Goal: Information Seeking & Learning: Learn about a topic

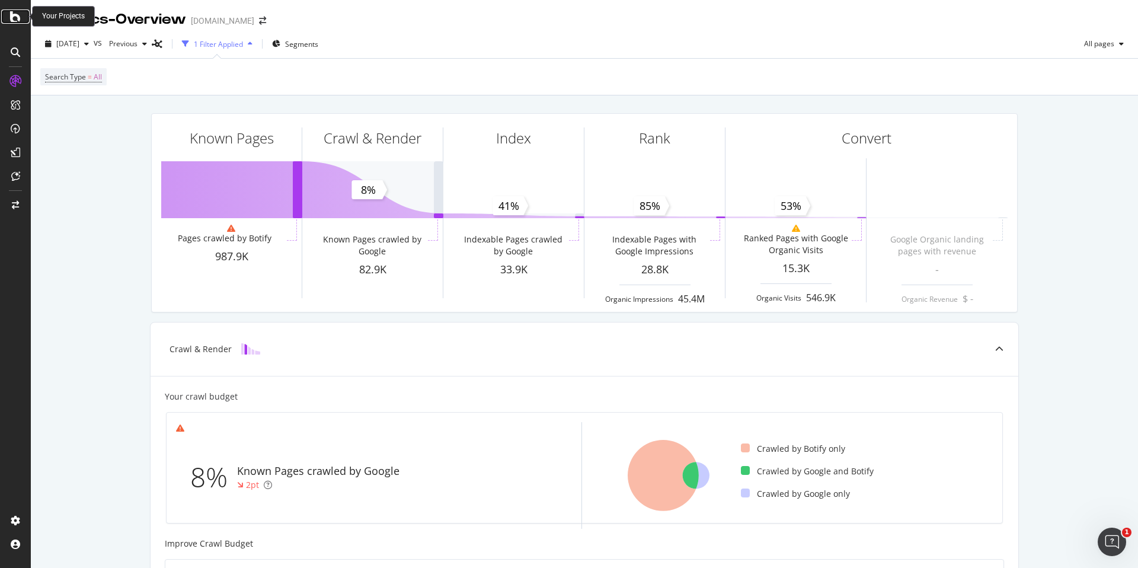
click at [14, 13] on icon at bounding box center [15, 16] width 11 height 14
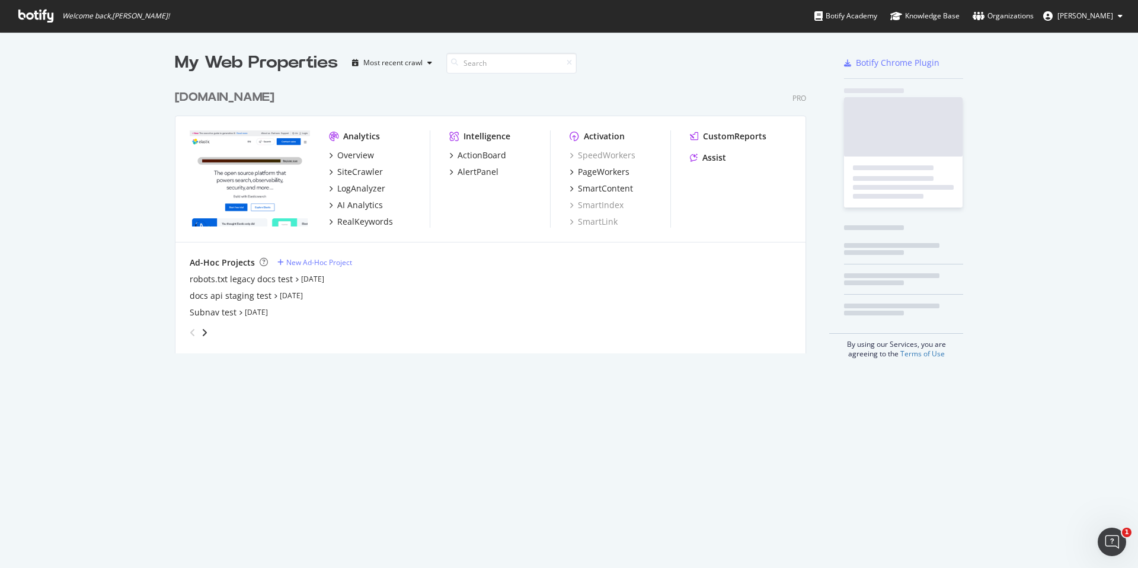
scroll to position [568, 1138]
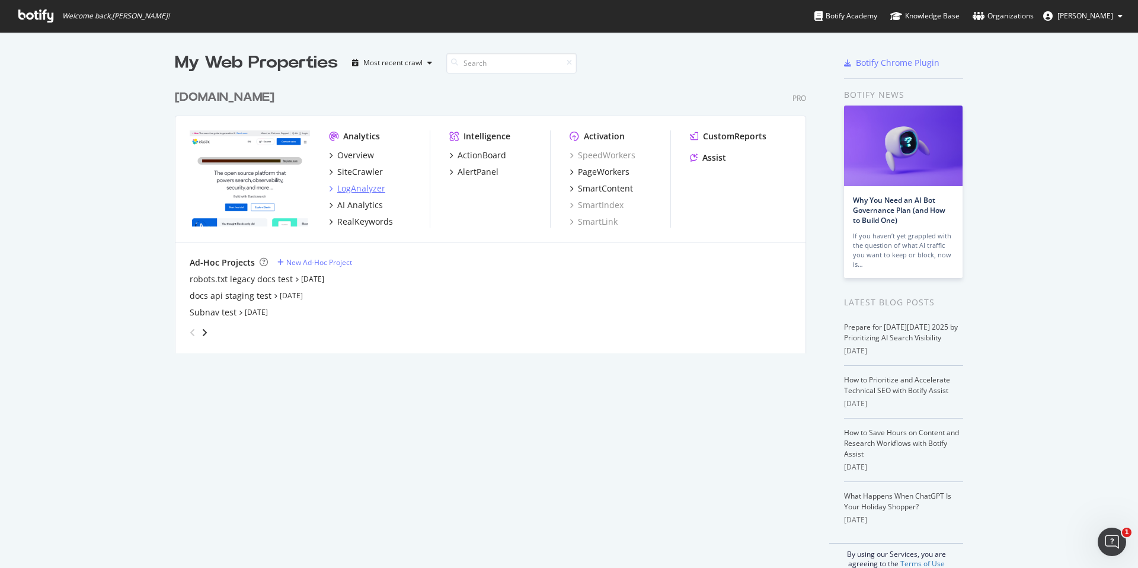
click at [356, 187] on div "LogAnalyzer" at bounding box center [361, 189] width 48 height 12
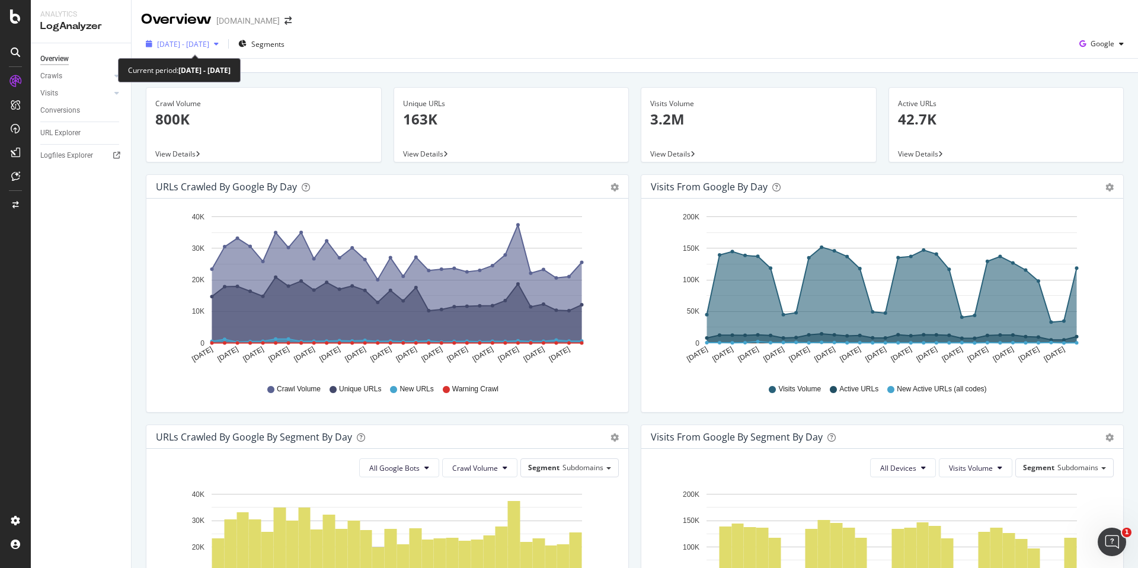
click at [223, 38] on div "[DATE] - [DATE]" at bounding box center [182, 44] width 82 height 18
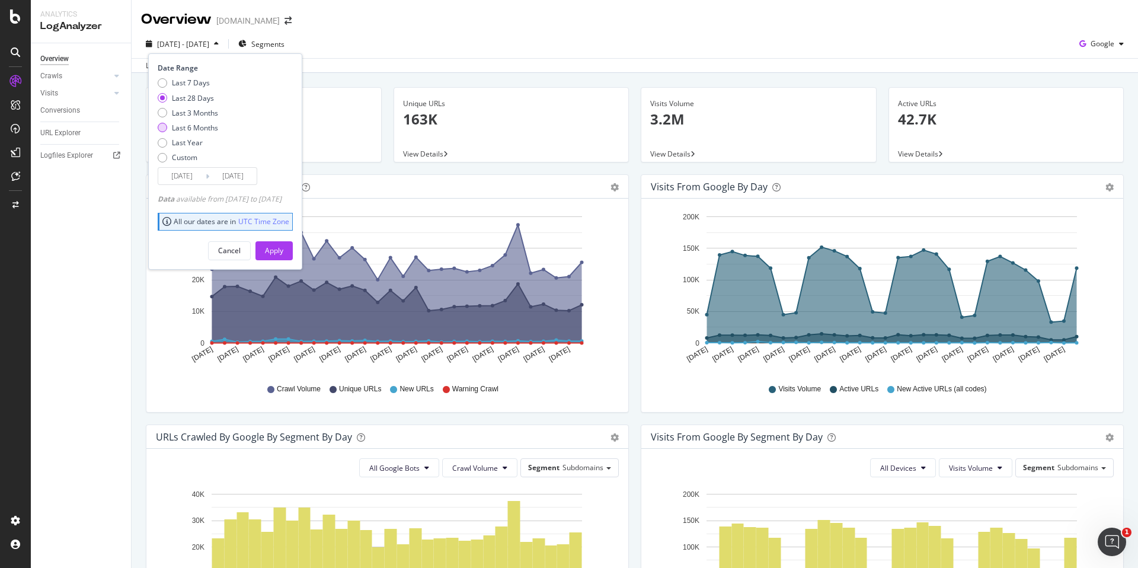
click at [191, 129] on div "Last 6 Months" at bounding box center [195, 128] width 46 height 10
type input "[DATE]"
click at [283, 257] on div "Apply" at bounding box center [274, 251] width 18 height 18
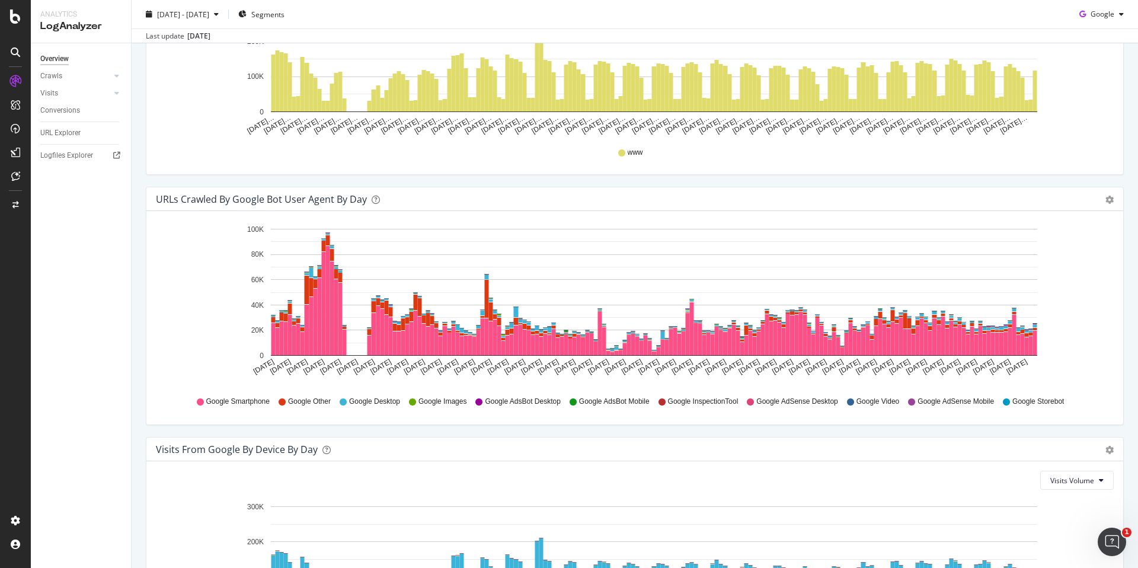
scroll to position [1000, 0]
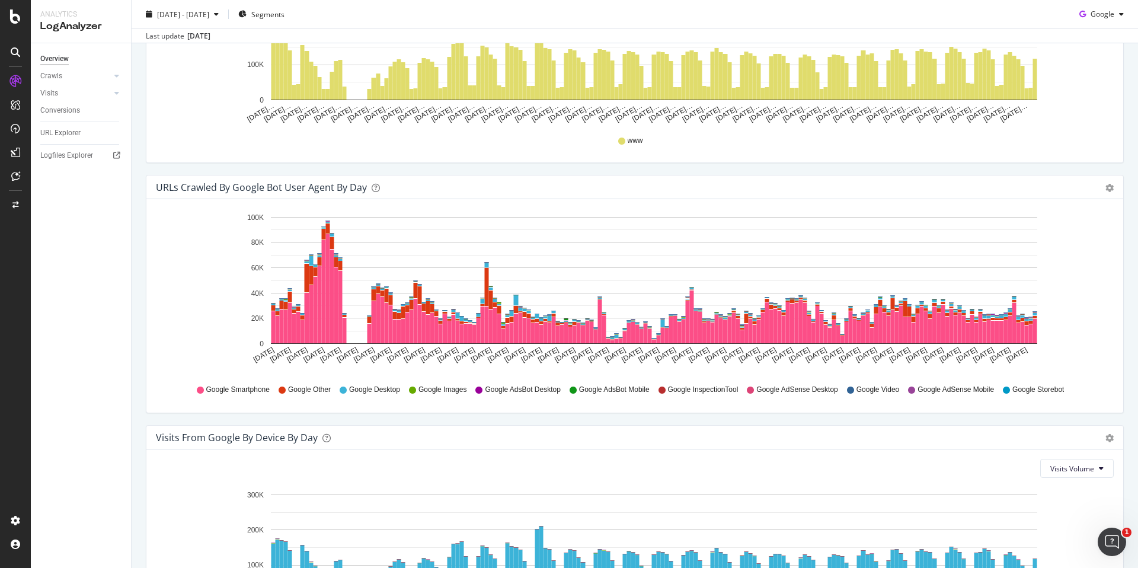
click at [1059, 338] on icon "[DATE] [DATE] [DATE] [DATE] [DATE] [DATE] [DATE] [DATE] [DATE] [DATE] [DATE] [D…" at bounding box center [635, 291] width 958 height 165
click at [209, 16] on span "[DATE] - [DATE]" at bounding box center [183, 14] width 52 height 10
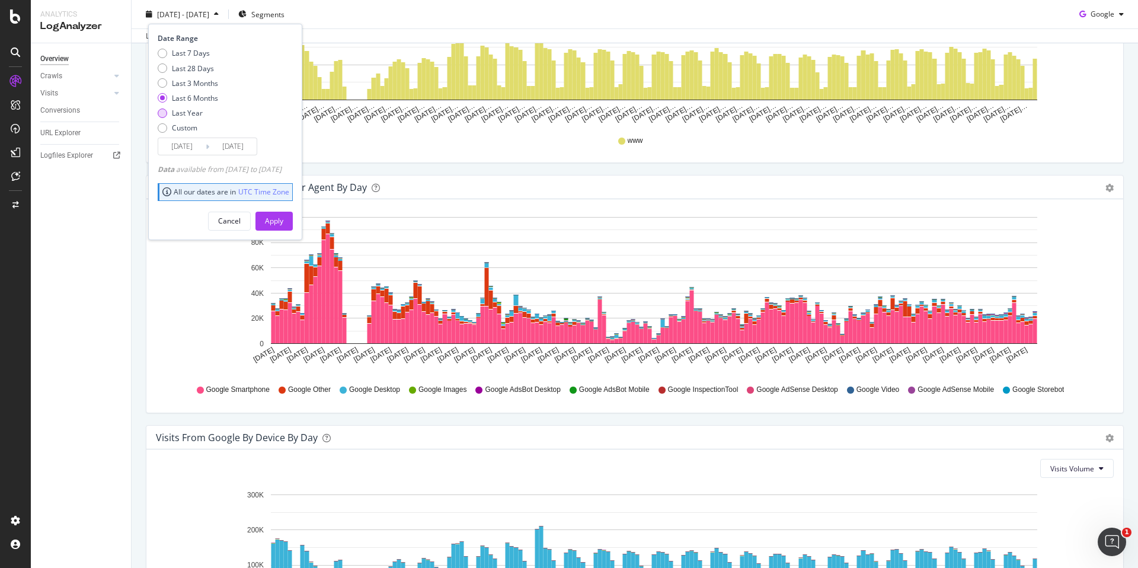
click at [188, 111] on div "Last Year" at bounding box center [187, 113] width 31 height 10
type input "[DATE]"
click at [283, 217] on div "Apply" at bounding box center [274, 221] width 18 height 10
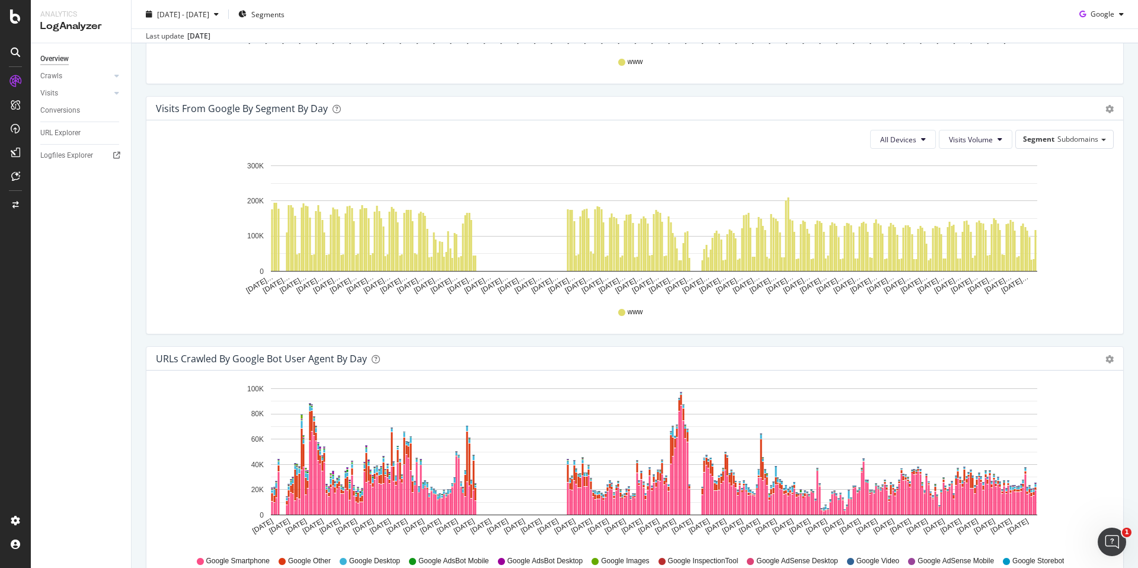
scroll to position [830, 0]
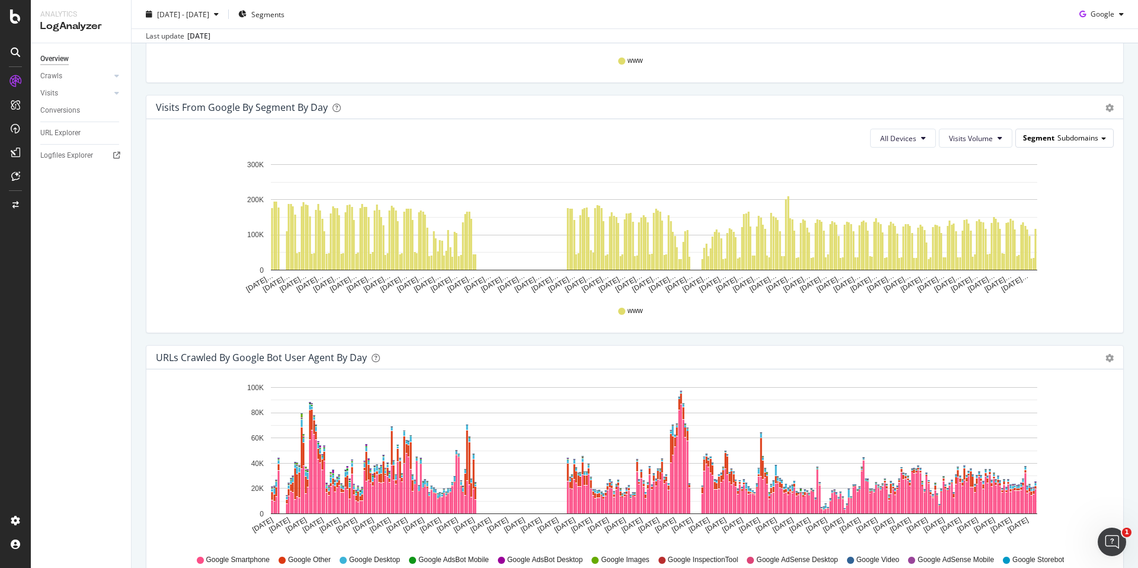
click at [1062, 139] on span "Subdomains" at bounding box center [1077, 138] width 41 height 10
click at [1068, 185] on div "Mainpagetype" at bounding box center [1060, 188] width 95 height 16
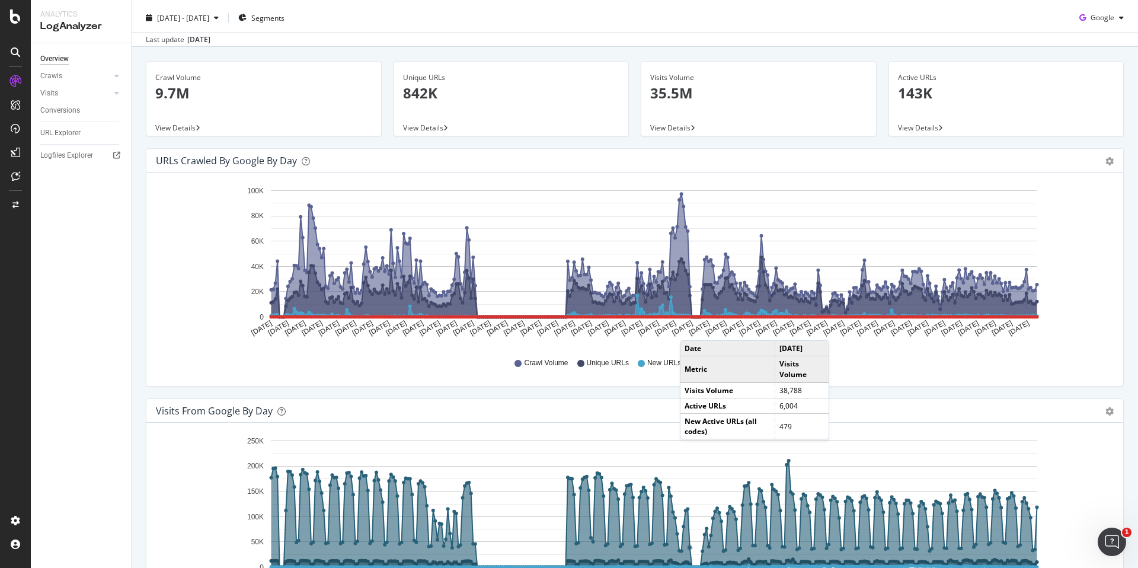
scroll to position [0, 0]
